Goal: Task Accomplishment & Management: Use online tool/utility

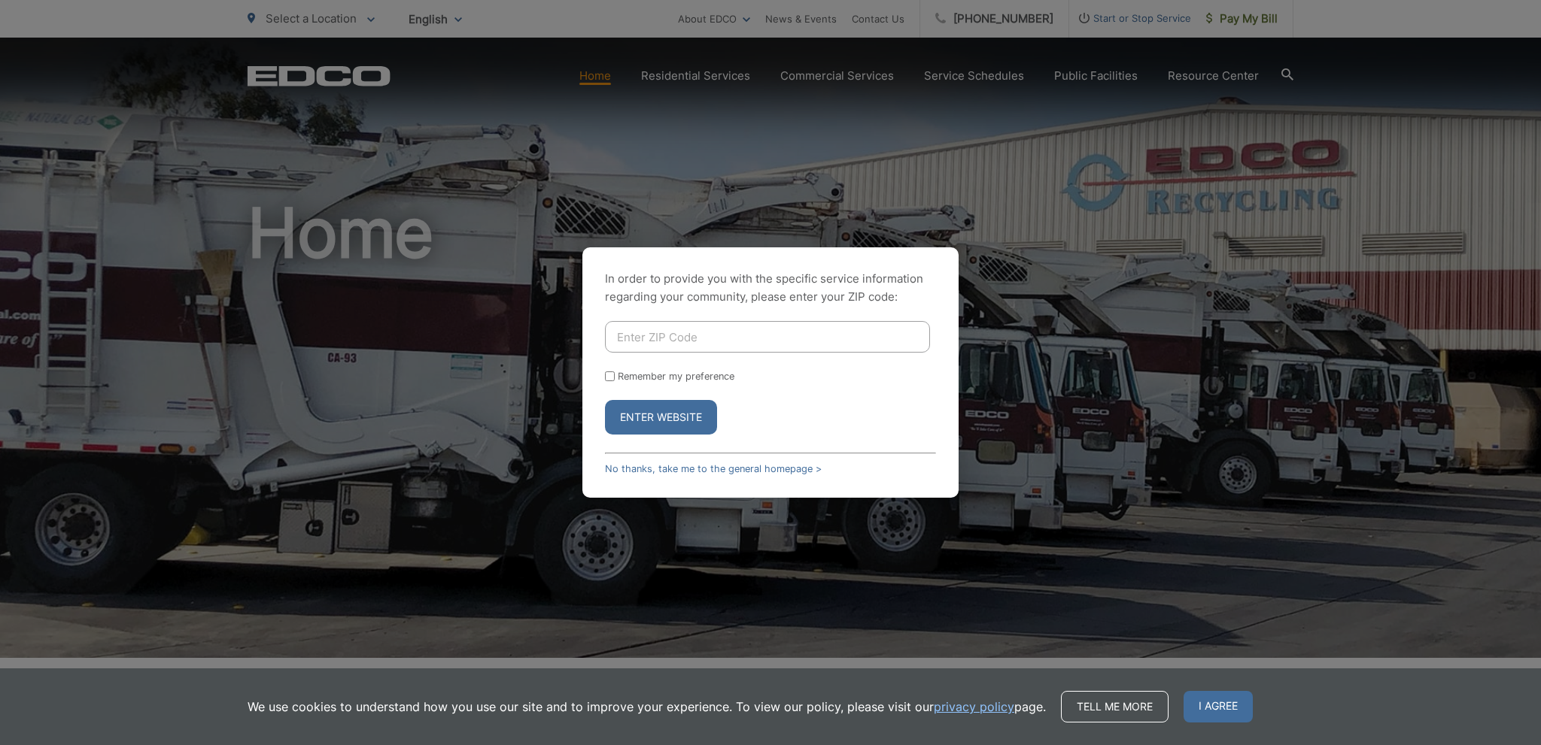
click at [682, 345] on input "Enter ZIP Code" at bounding box center [767, 337] width 325 height 32
type input "92081"
click at [605, 400] on button "Enter Website" at bounding box center [661, 417] width 112 height 35
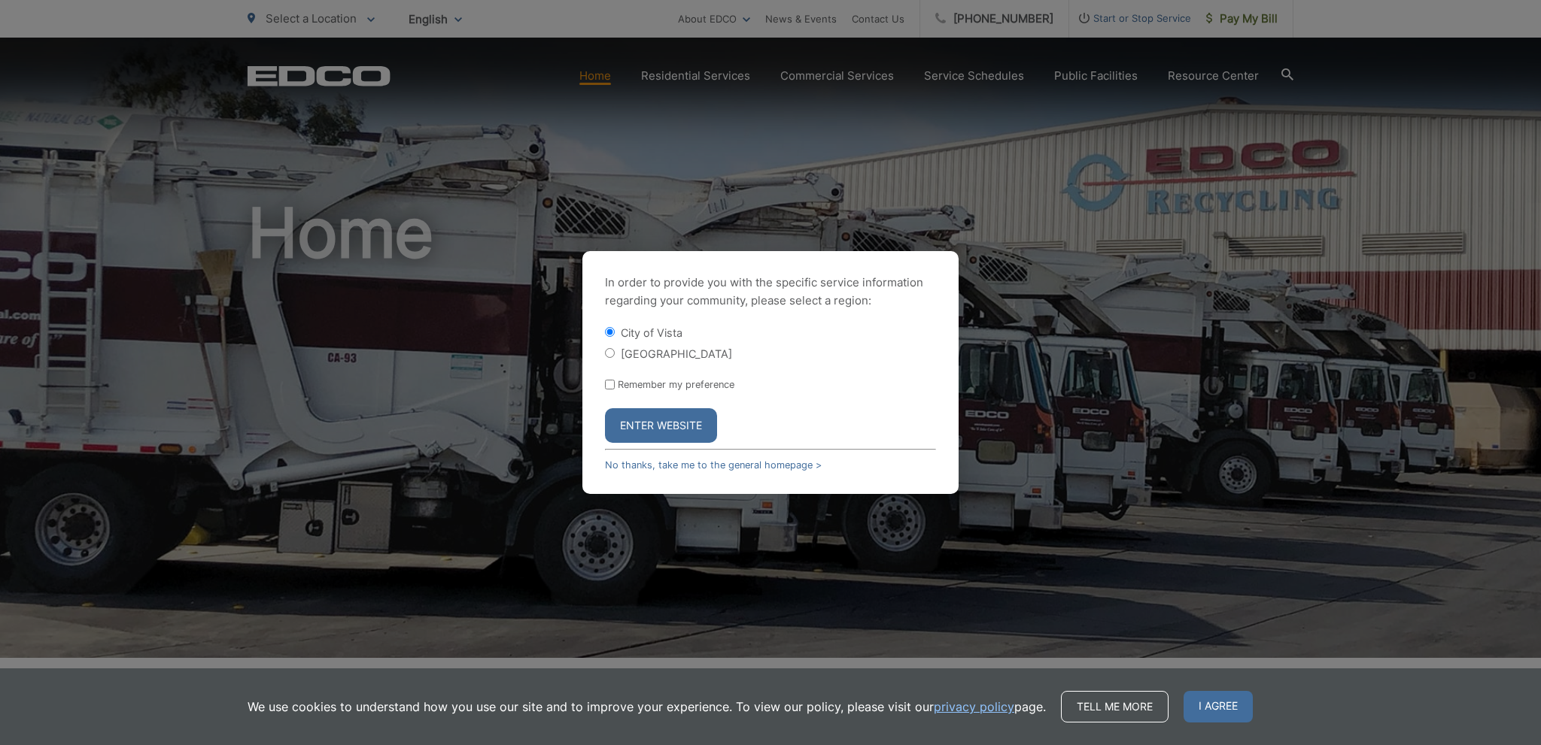
click at [645, 414] on button "Enter Website" at bounding box center [661, 425] width 112 height 35
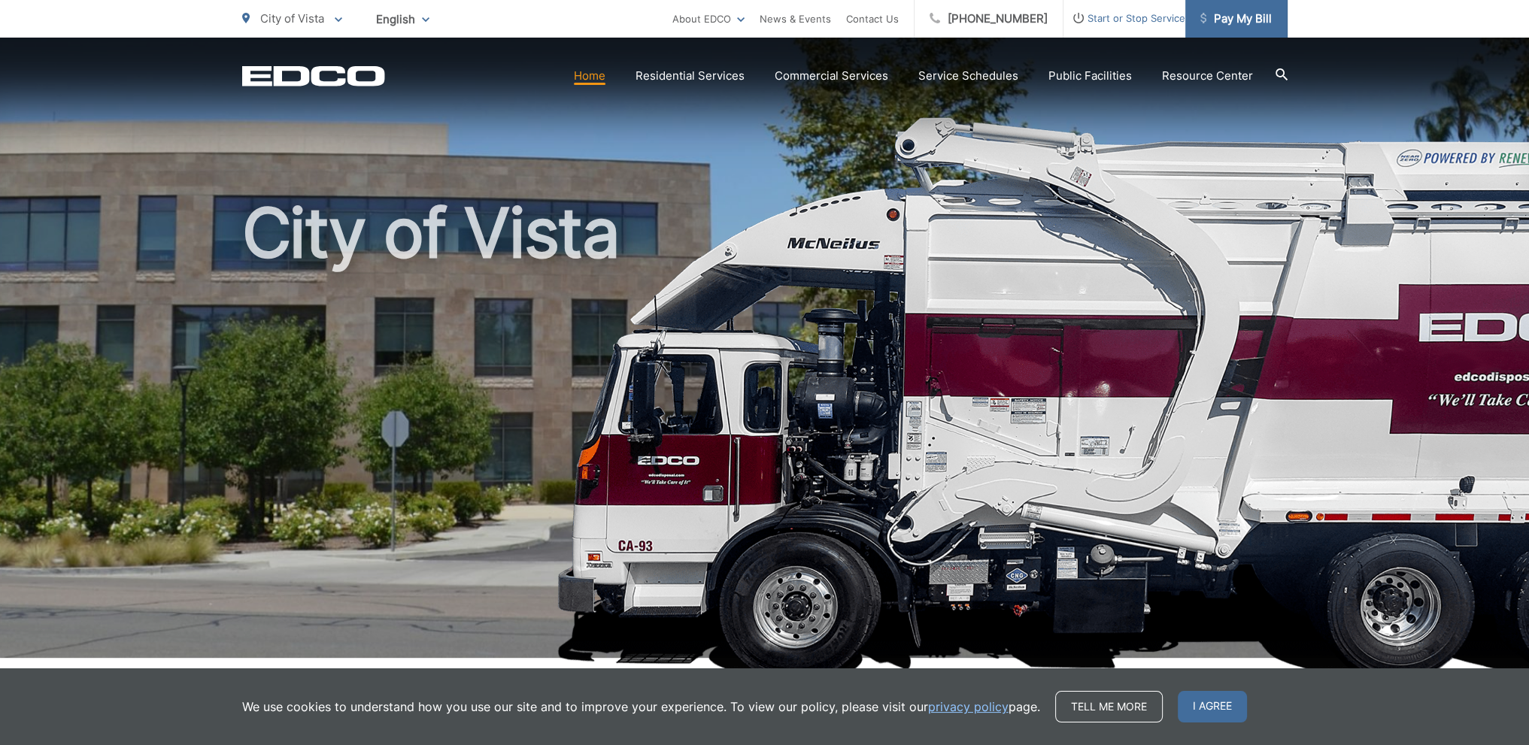
click at [1228, 22] on span "Pay My Bill" at bounding box center [1236, 19] width 71 height 18
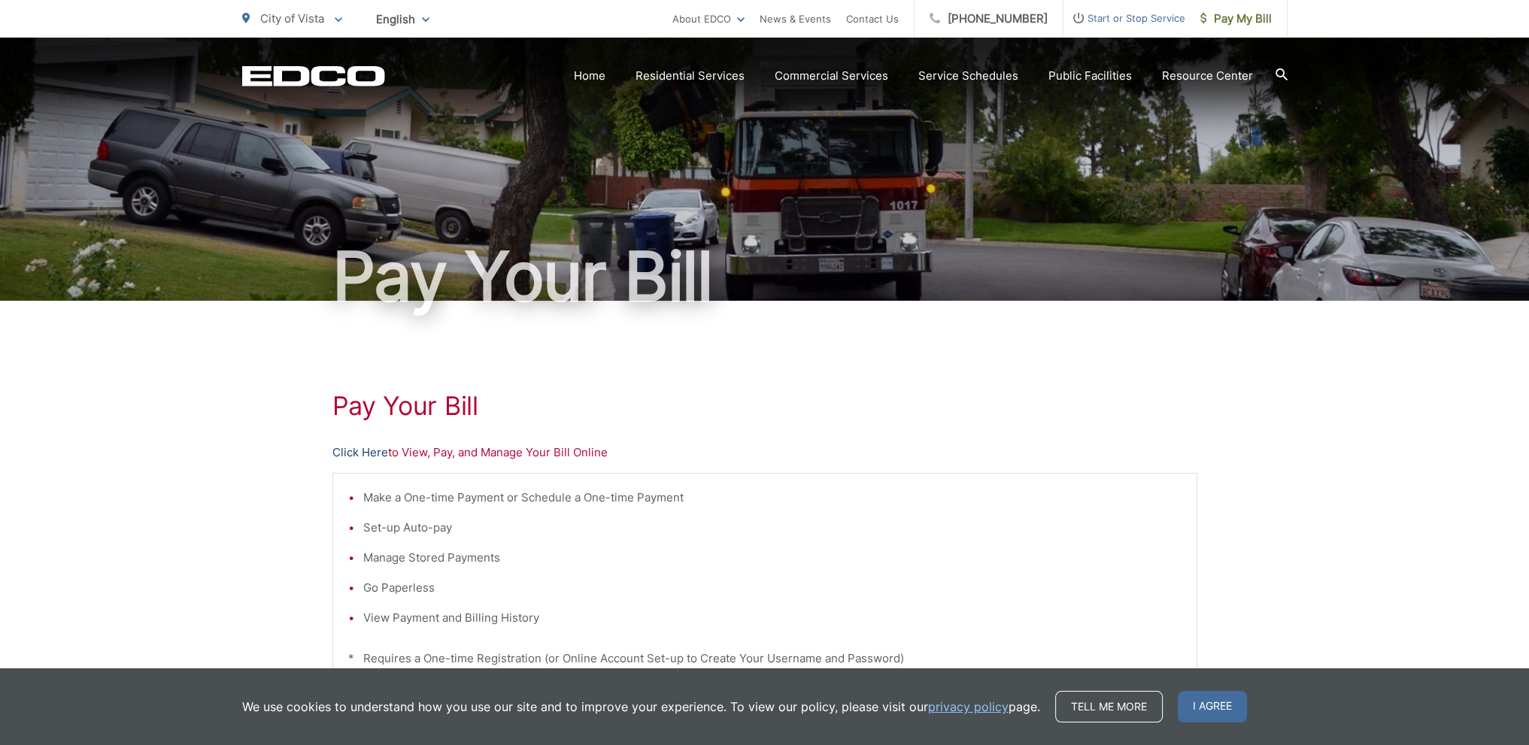
click at [358, 460] on link "Click Here" at bounding box center [360, 453] width 56 height 18
